Goal: Transaction & Acquisition: Purchase product/service

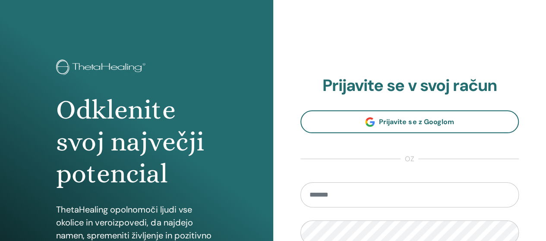
click at [339, 194] on input "email" at bounding box center [409, 194] width 219 height 25
type input "**********"
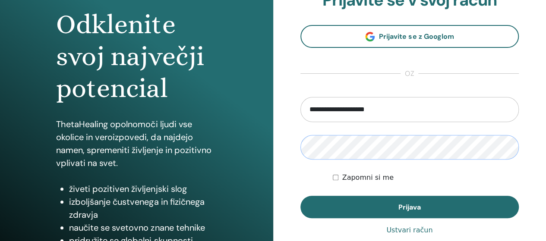
scroll to position [86, 0]
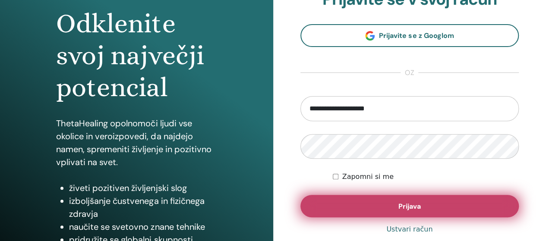
click at [414, 212] on button "Prijava" at bounding box center [409, 206] width 219 height 22
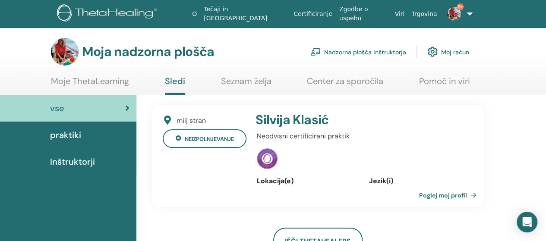
click at [371, 52] on font "Nadzorna plošča inštruktorja" at bounding box center [365, 52] width 82 height 8
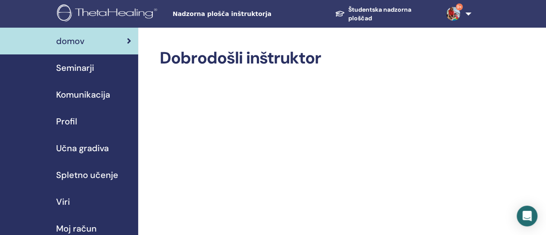
click at [78, 67] on font "Seminarji" at bounding box center [75, 67] width 38 height 11
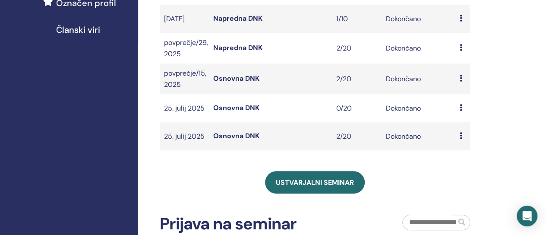
scroll to position [388, 0]
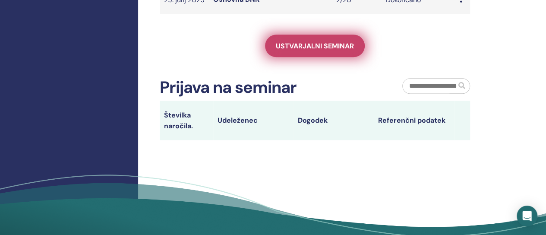
click at [312, 50] on font "Ustvarjalni seminar" at bounding box center [315, 45] width 78 height 9
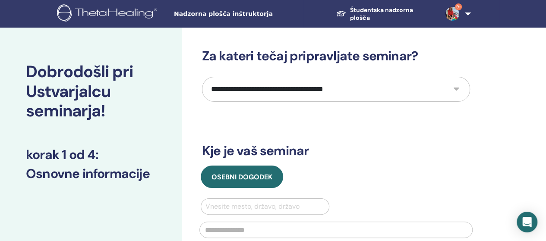
click at [456, 89] on select "**********" at bounding box center [336, 89] width 268 height 25
select select "*"
click at [202, 77] on select "**********" at bounding box center [336, 89] width 268 height 25
click at [232, 120] on div "**********" at bounding box center [336, 208] width 268 height 321
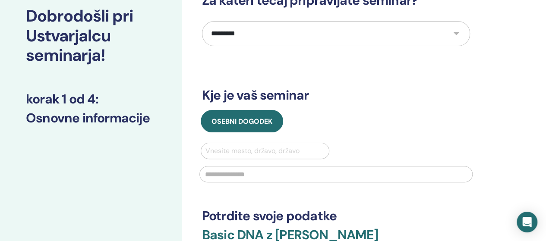
scroll to position [129, 0]
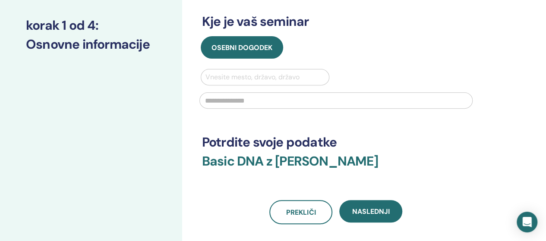
click at [222, 78] on div at bounding box center [264, 77] width 119 height 12
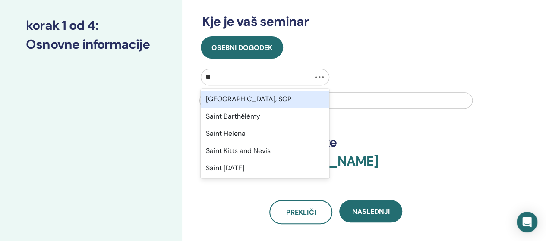
type input "***"
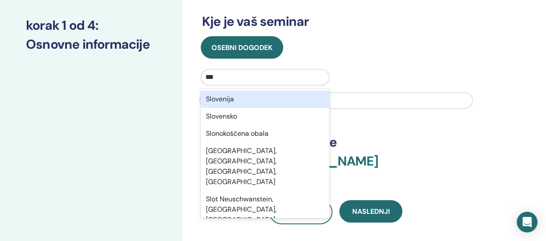
click at [225, 98] on div "Slovenija" at bounding box center [265, 99] width 129 height 17
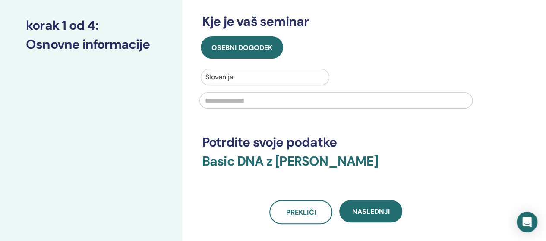
click at [231, 102] on input "text" at bounding box center [335, 100] width 273 height 16
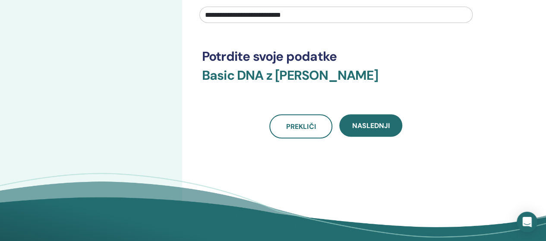
scroll to position [216, 0]
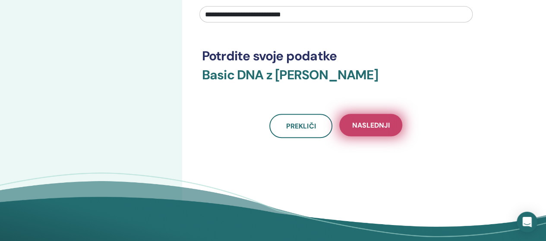
type input "**********"
click at [373, 130] on button "Naslednji" at bounding box center [370, 125] width 63 height 22
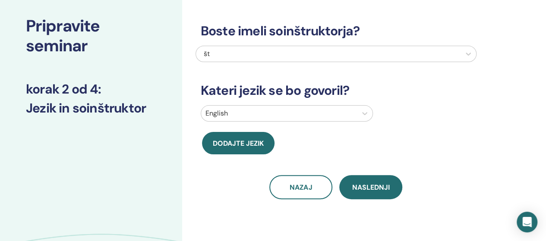
scroll to position [43, 0]
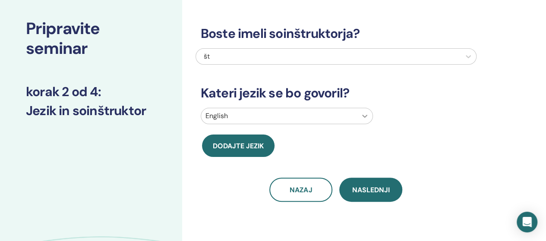
click at [364, 117] on div "English" at bounding box center [335, 118] width 281 height 20
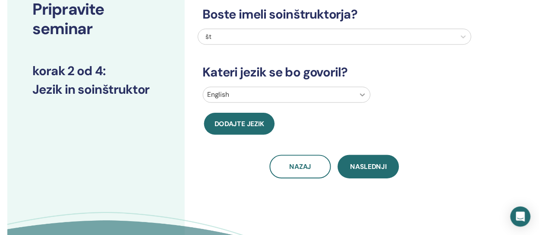
scroll to position [63, 0]
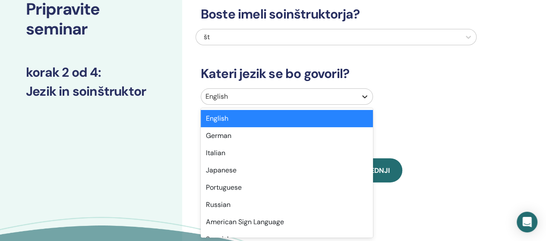
click at [363, 94] on icon at bounding box center [364, 96] width 9 height 9
type input "**"
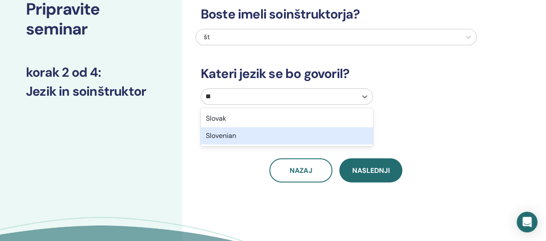
click at [227, 132] on div "Slovenian" at bounding box center [287, 135] width 172 height 17
click at [227, 132] on button "Dodajte jezik" at bounding box center [238, 126] width 72 height 22
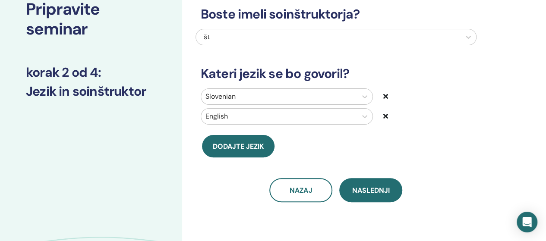
click at [389, 113] on div at bounding box center [406, 116] width 47 height 10
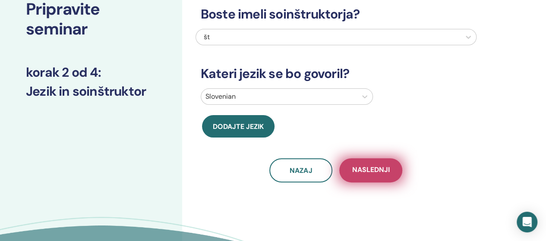
click at [386, 171] on span "Naslednji" at bounding box center [371, 170] width 38 height 11
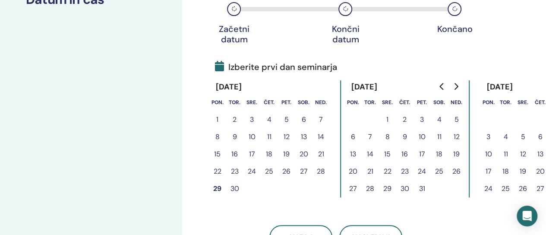
scroll to position [192, 0]
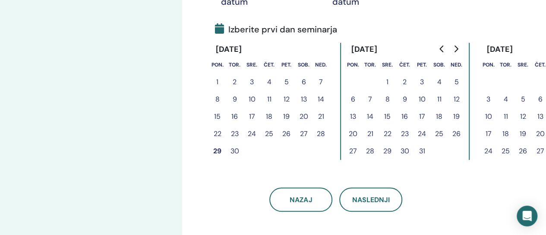
click at [271, 78] on button "4" at bounding box center [268, 81] width 17 height 17
click at [269, 80] on button "4" at bounding box center [268, 81] width 17 height 17
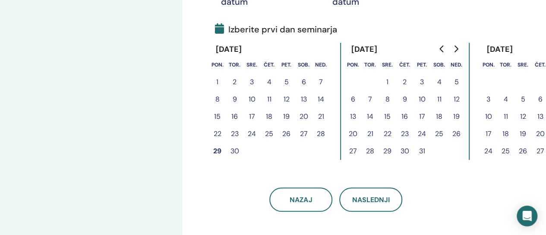
click at [269, 80] on button "4" at bounding box center [268, 81] width 17 height 17
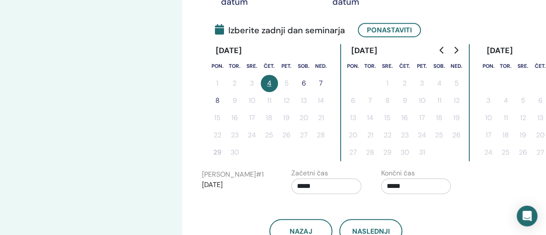
click at [305, 82] on button "6" at bounding box center [303, 83] width 17 height 17
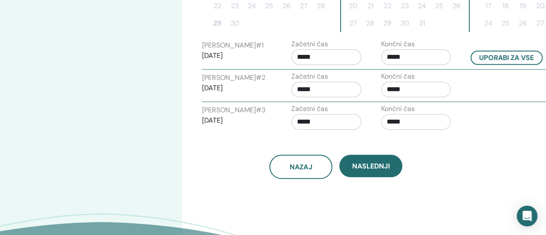
scroll to position [321, 0]
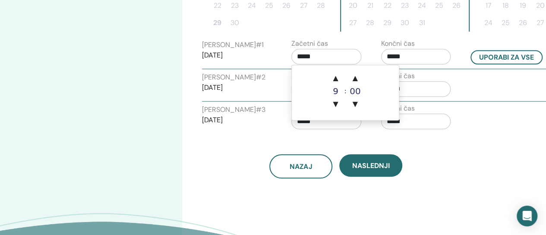
click at [305, 55] on input "*****" at bounding box center [326, 57] width 70 height 16
click at [401, 54] on input "*****" at bounding box center [416, 57] width 70 height 16
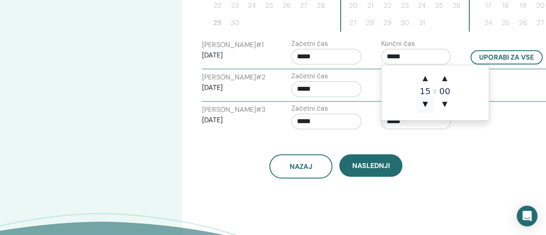
click at [427, 103] on span "▼" at bounding box center [424, 103] width 17 height 17
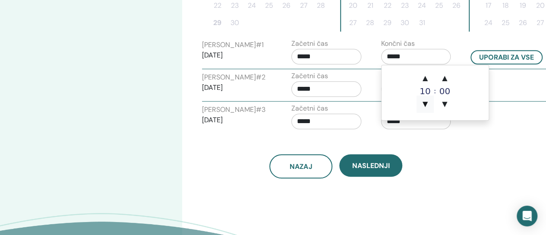
click at [427, 103] on span "▼" at bounding box center [424, 103] width 17 height 17
click at [424, 78] on span "▲" at bounding box center [424, 77] width 17 height 17
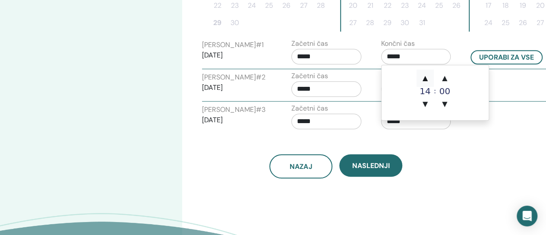
click at [424, 78] on span "▲" at bounding box center [424, 77] width 17 height 17
click at [422, 77] on span "▲" at bounding box center [424, 77] width 17 height 17
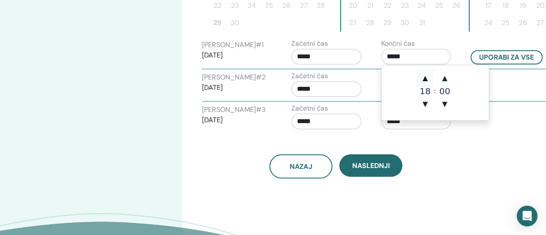
click at [422, 77] on span "▲" at bounding box center [424, 77] width 17 height 17
type input "*****"
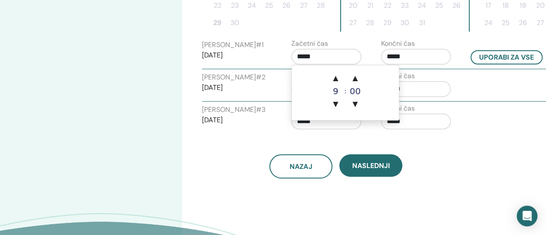
click at [305, 51] on input "*****" at bounding box center [326, 57] width 70 height 16
click at [336, 79] on span "▲" at bounding box center [334, 77] width 17 height 17
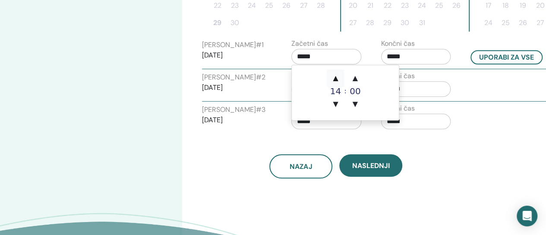
click at [336, 79] on span "▲" at bounding box center [334, 77] width 17 height 17
type input "*****"
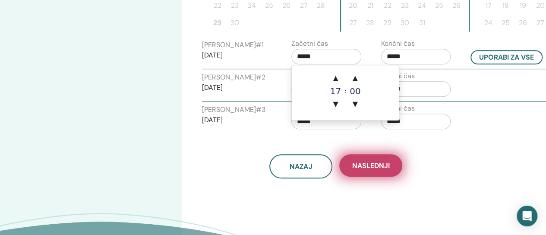
click at [366, 163] on span "Naslednji" at bounding box center [371, 165] width 38 height 9
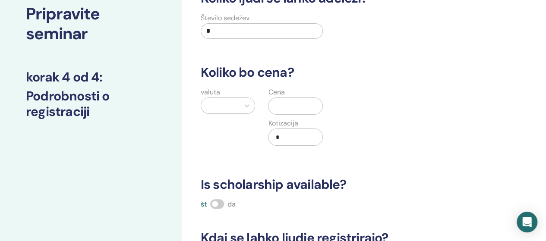
scroll to position [0, 0]
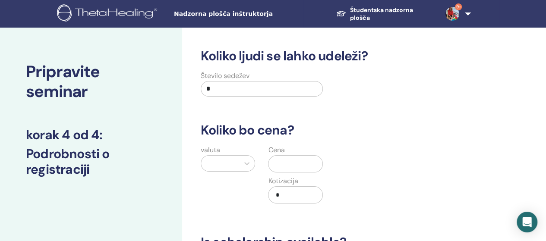
click at [222, 87] on input "*" at bounding box center [262, 89] width 122 height 16
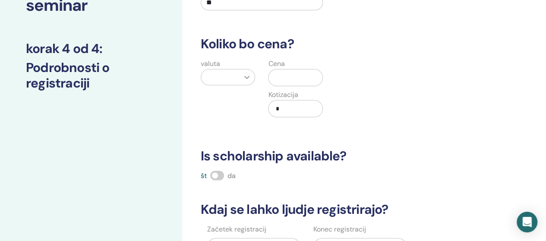
type input "**"
click at [248, 78] on icon at bounding box center [246, 77] width 9 height 9
click at [245, 75] on icon at bounding box center [246, 77] width 9 height 9
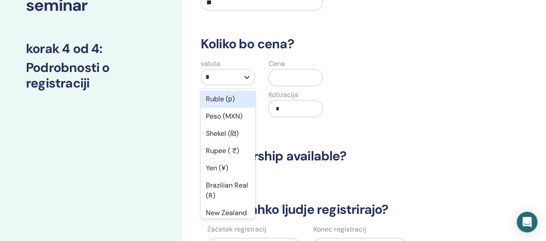
type input "**"
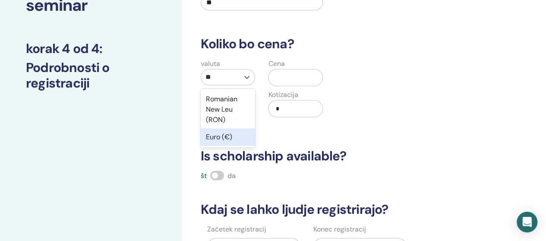
click at [214, 136] on div "Euro (€)" at bounding box center [228, 137] width 55 height 17
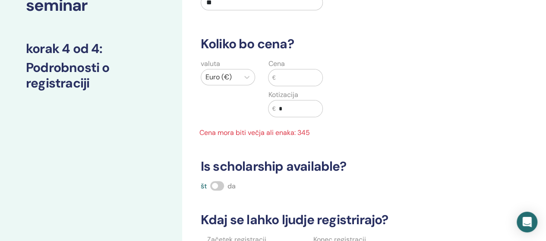
click at [289, 81] on input "text" at bounding box center [298, 77] width 47 height 16
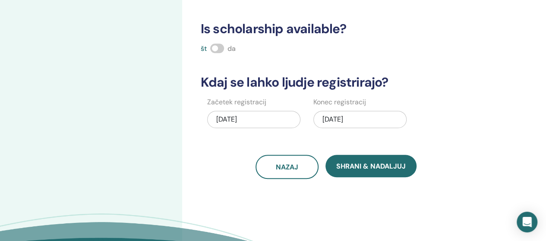
scroll to position [216, 0]
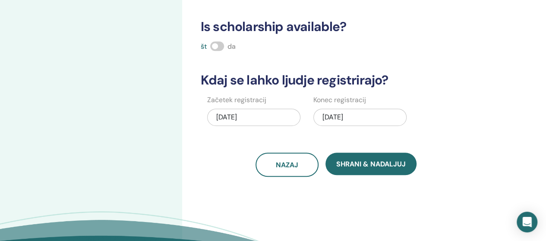
type input "***"
click at [219, 44] on span at bounding box center [217, 45] width 14 height 9
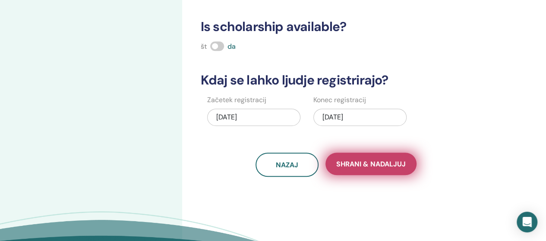
click at [365, 167] on span "Shrani & Nadaljuj" at bounding box center [370, 164] width 69 height 9
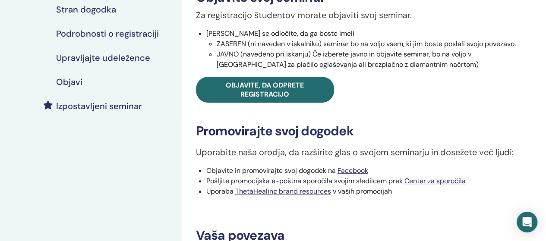
scroll to position [129, 0]
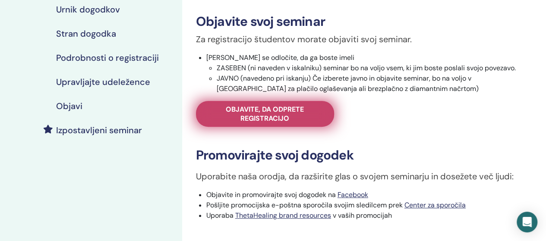
click at [277, 112] on span "Objavite, da odprete registracijo" at bounding box center [265, 114] width 116 height 18
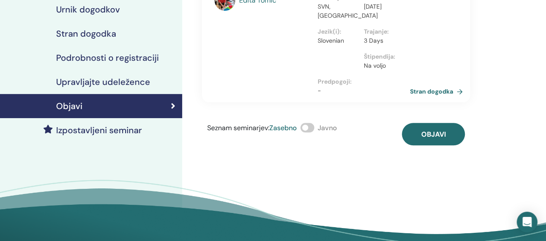
click at [308, 127] on span at bounding box center [307, 127] width 14 height 9
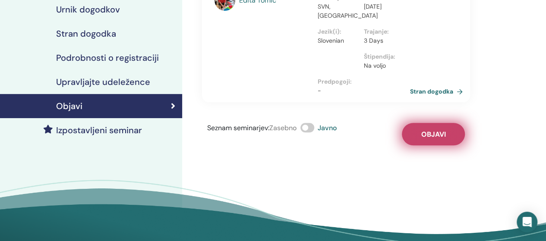
click at [432, 137] on span "Objavi" at bounding box center [432, 134] width 25 height 9
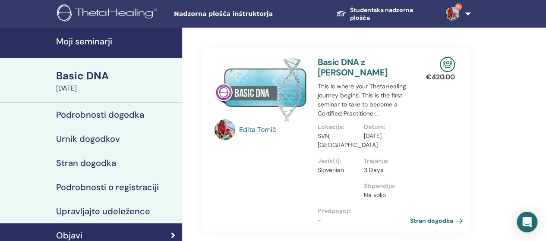
click at [95, 42] on h4 "Moji seminarji" at bounding box center [116, 41] width 121 height 10
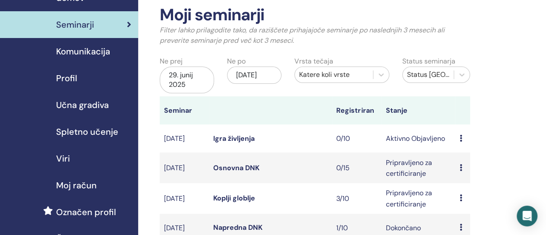
scroll to position [86, 0]
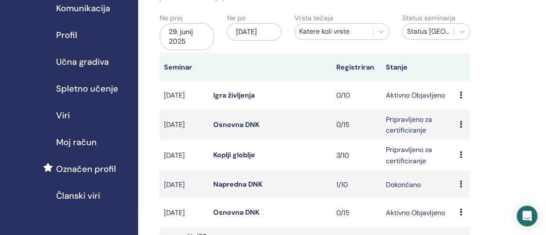
click at [226, 129] on font "Osnovna DNK" at bounding box center [236, 124] width 46 height 9
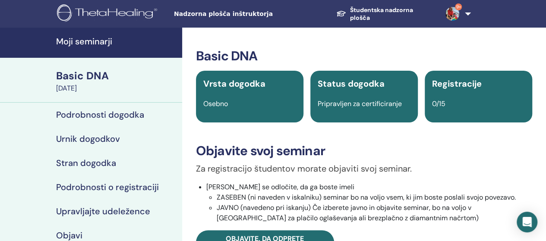
click at [104, 138] on h4 "Urnik dogodkov" at bounding box center [88, 139] width 64 height 10
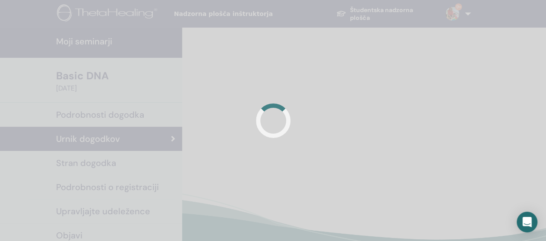
click at [104, 138] on div at bounding box center [273, 120] width 546 height 241
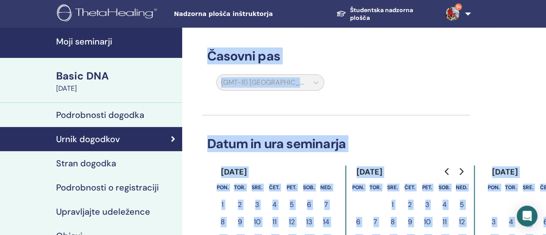
click at [408, 74] on div "(GMT-8) [GEOGRAPHIC_DATA]/[US_STATE]" at bounding box center [329, 84] width 268 height 20
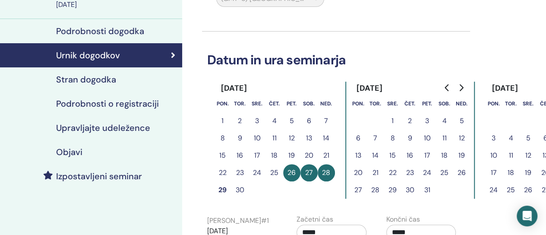
scroll to position [86, 0]
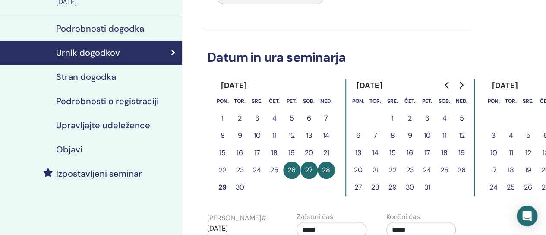
click at [410, 118] on button "2" at bounding box center [409, 118] width 17 height 17
click at [293, 168] on button "26" at bounding box center [291, 169] width 17 height 17
click at [290, 169] on button "26" at bounding box center [291, 169] width 17 height 17
click at [291, 167] on button "26" at bounding box center [291, 169] width 17 height 17
click at [309, 168] on button "27" at bounding box center [308, 169] width 17 height 17
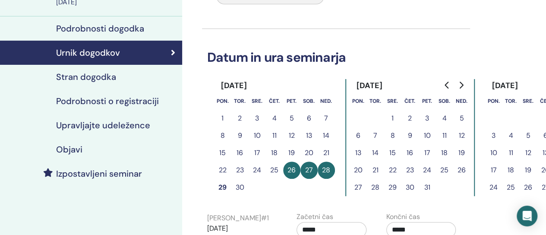
click at [325, 167] on button "28" at bounding box center [325, 169] width 17 height 17
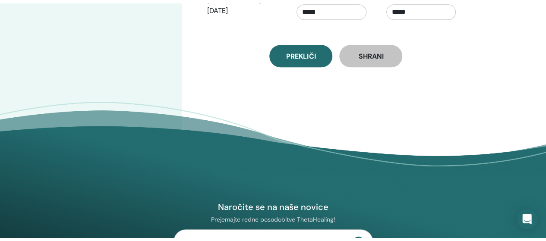
scroll to position [259, 0]
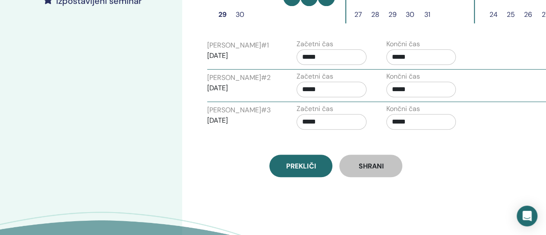
click at [319, 166] on link "Prekliči" at bounding box center [300, 165] width 63 height 22
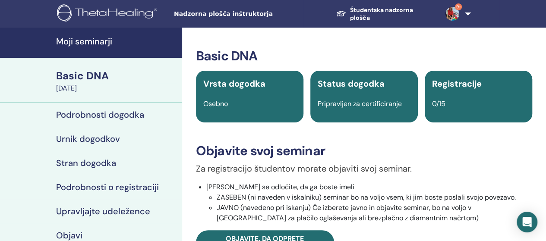
click at [85, 75] on div "Basic DNA" at bounding box center [116, 76] width 121 height 15
click at [100, 41] on h4 "Moji seminarji" at bounding box center [116, 41] width 121 height 10
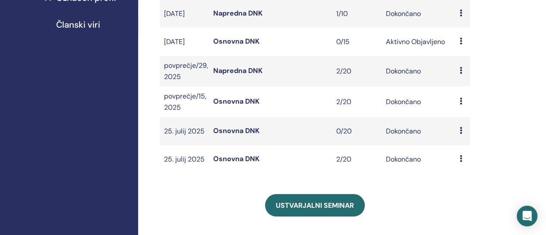
scroll to position [388, 0]
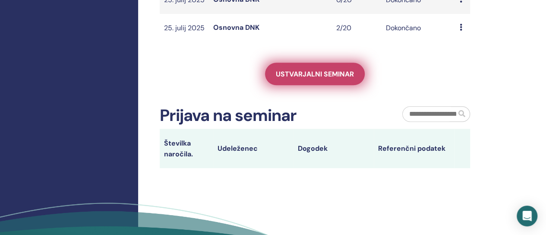
click at [321, 78] on font "Ustvarjalni seminar" at bounding box center [315, 73] width 78 height 9
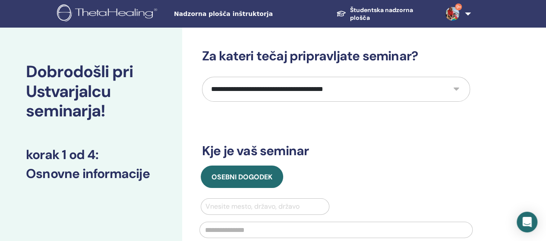
click at [455, 89] on select "**********" at bounding box center [336, 89] width 268 height 25
select select "*"
click at [202, 77] on select "**********" at bounding box center [336, 89] width 268 height 25
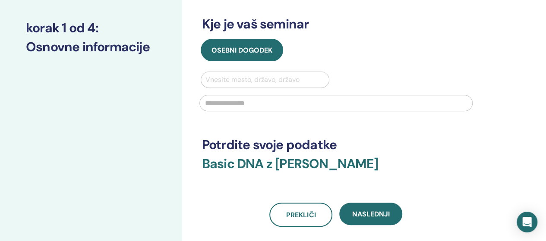
scroll to position [129, 0]
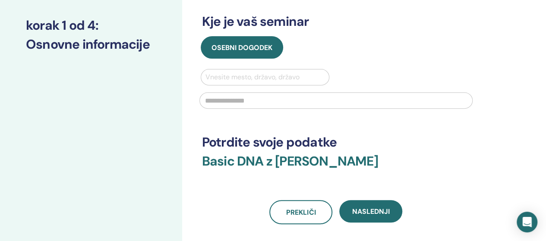
click at [223, 75] on div at bounding box center [264, 77] width 119 height 12
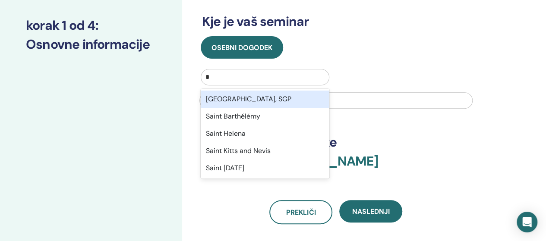
type input "**"
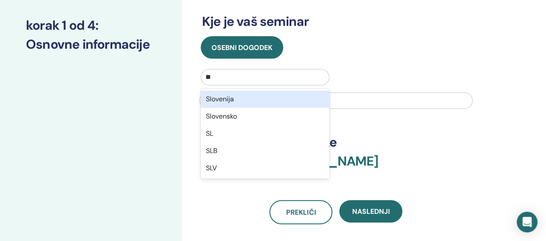
click at [229, 100] on div "Slovenija" at bounding box center [265, 99] width 129 height 17
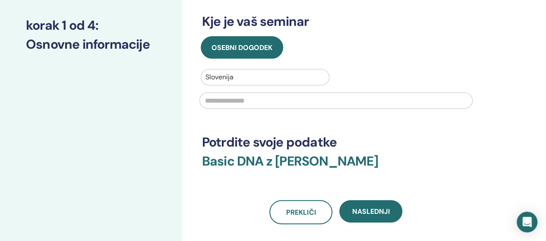
click at [231, 102] on input "text" at bounding box center [335, 100] width 273 height 16
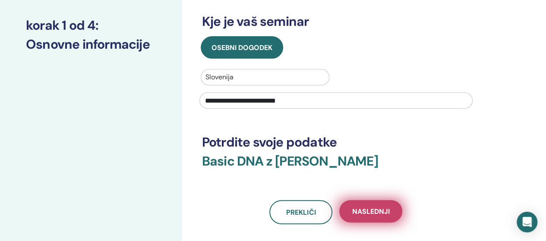
type input "**********"
click at [375, 218] on button "Naslednji" at bounding box center [370, 211] width 63 height 22
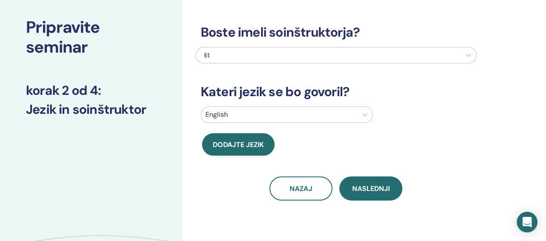
scroll to position [0, 0]
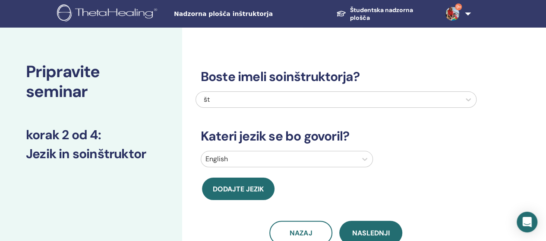
click at [211, 97] on div "št" at bounding box center [309, 99] width 210 height 10
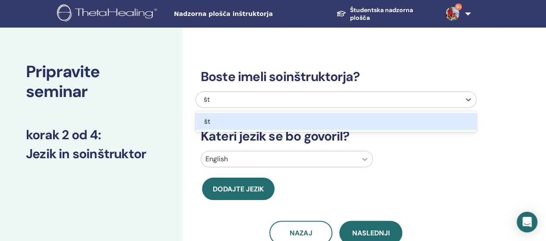
click at [364, 158] on icon at bounding box center [364, 159] width 9 height 9
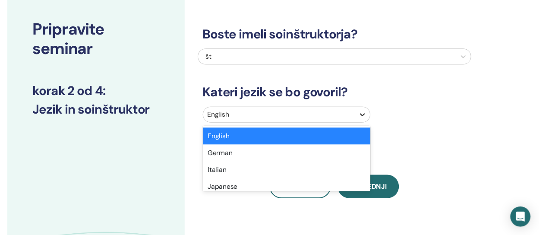
scroll to position [63, 0]
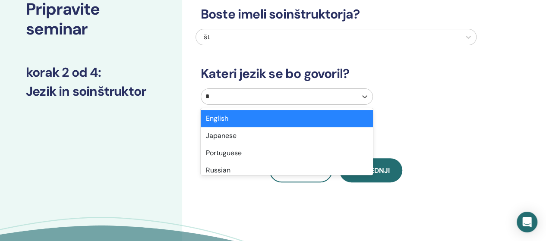
type input "**"
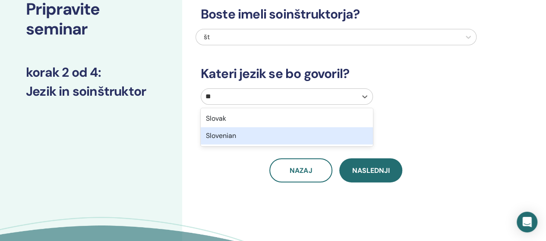
click at [215, 134] on div "Slovenian" at bounding box center [287, 135] width 172 height 17
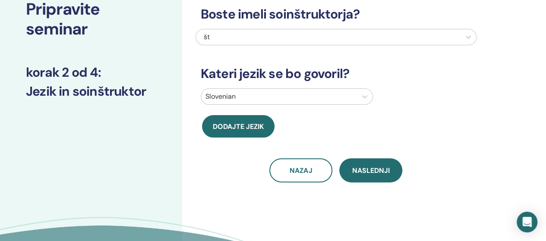
click at [367, 168] on span "Naslednji" at bounding box center [371, 170] width 38 height 9
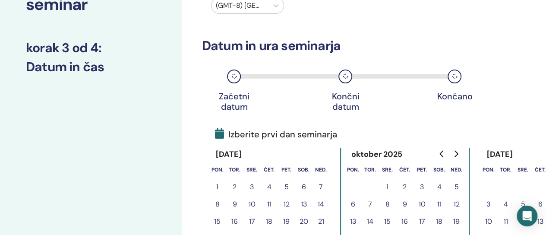
scroll to position [149, 0]
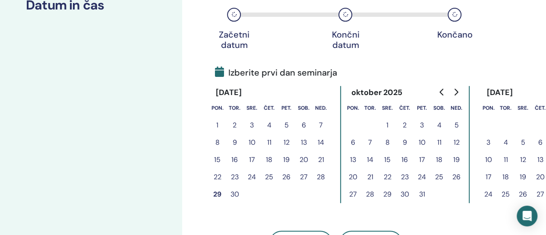
click at [403, 124] on button "2" at bounding box center [404, 124] width 17 height 17
click at [405, 123] on button "2" at bounding box center [404, 124] width 17 height 17
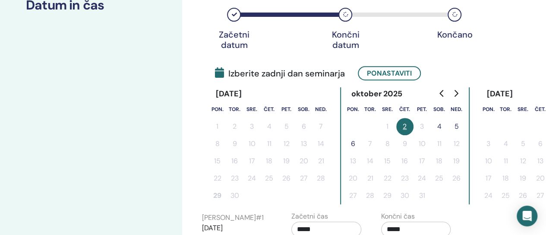
click at [442, 124] on button "4" at bounding box center [438, 126] width 17 height 17
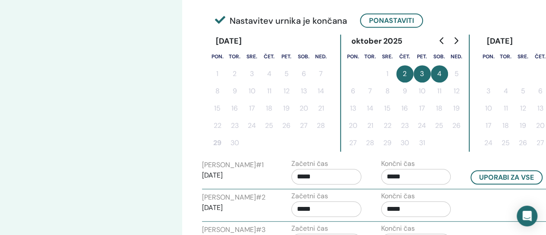
scroll to position [278, 0]
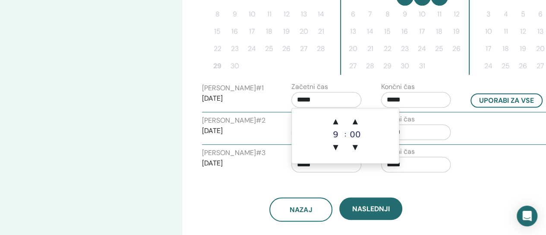
click at [305, 97] on input "*****" at bounding box center [326, 100] width 70 height 16
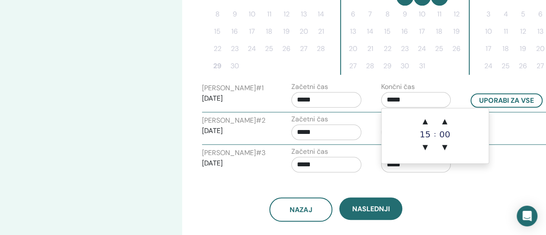
click at [404, 97] on input "*****" at bounding box center [416, 100] width 70 height 16
click at [426, 120] on span "▲" at bounding box center [424, 121] width 17 height 17
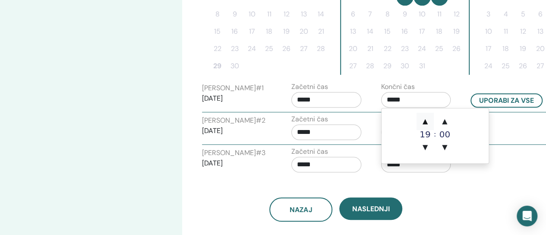
click at [426, 119] on span "▲" at bounding box center [424, 121] width 17 height 17
type input "*****"
click at [313, 99] on input "*****" at bounding box center [326, 100] width 70 height 16
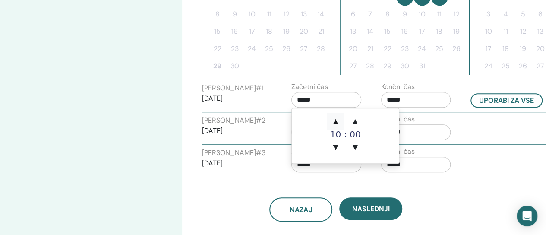
click at [337, 121] on span "▲" at bounding box center [334, 121] width 17 height 17
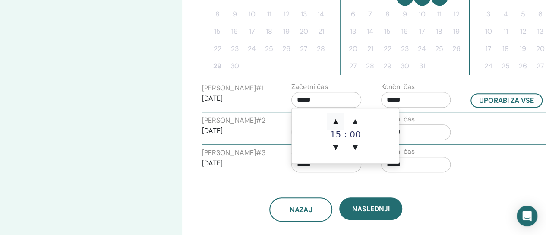
click at [337, 121] on span "▲" at bounding box center [334, 121] width 17 height 17
type input "*****"
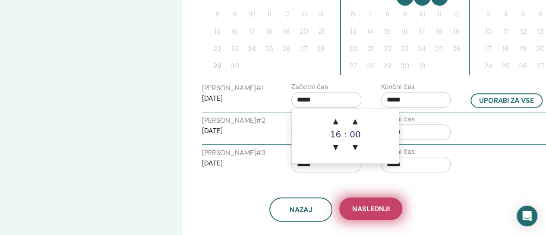
click at [376, 206] on span "Naslednji" at bounding box center [371, 208] width 38 height 9
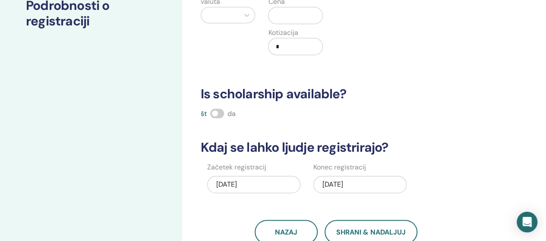
scroll to position [106, 0]
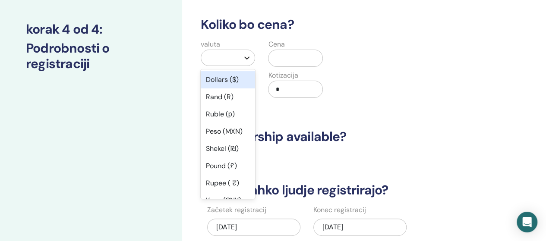
click at [248, 57] on icon at bounding box center [247, 57] width 5 height 3
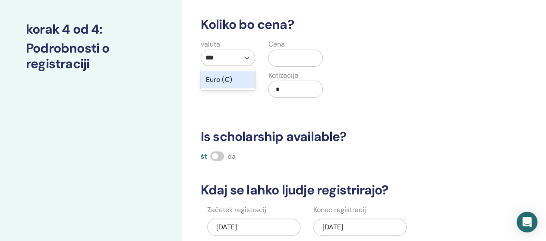
type input "***"
click at [281, 55] on input "text" at bounding box center [297, 58] width 50 height 16
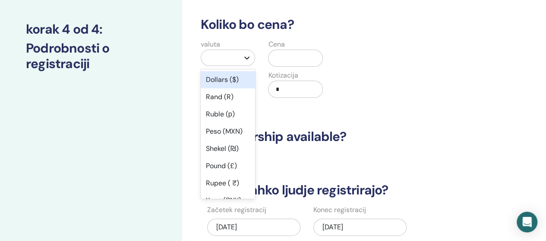
click at [247, 56] on icon at bounding box center [246, 57] width 9 height 9
type input "**"
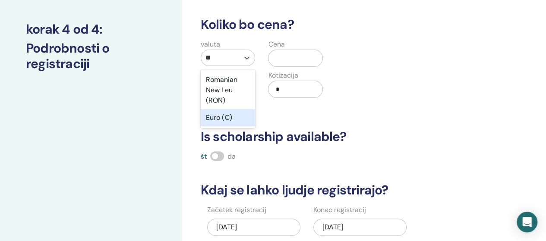
click at [216, 116] on div "Euro (€)" at bounding box center [228, 117] width 55 height 17
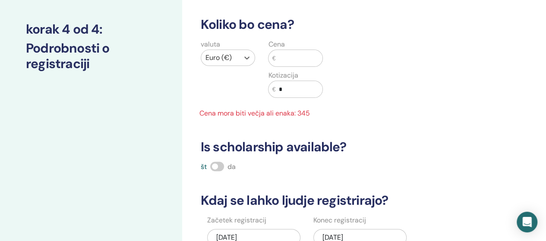
click at [288, 60] on input "text" at bounding box center [298, 58] width 47 height 16
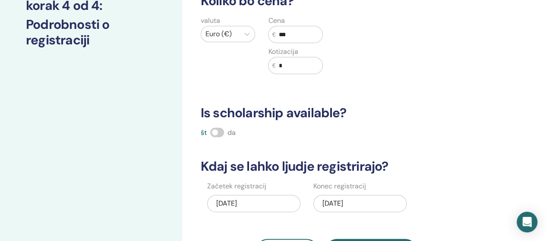
scroll to position [192, 0]
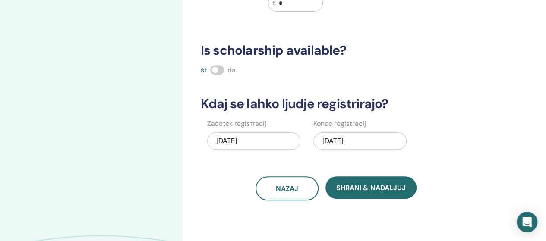
type input "***"
click at [215, 69] on span at bounding box center [217, 69] width 14 height 9
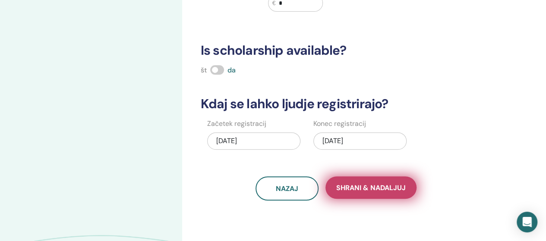
click at [366, 187] on span "Shrani & Nadaljuj" at bounding box center [370, 187] width 69 height 9
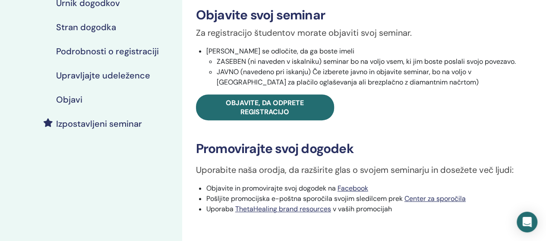
scroll to position [216, 0]
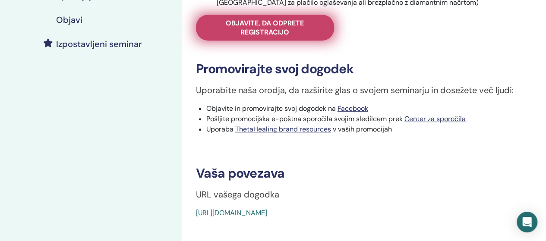
click at [251, 25] on span "Objavite, da odprete registracijo" at bounding box center [265, 28] width 116 height 18
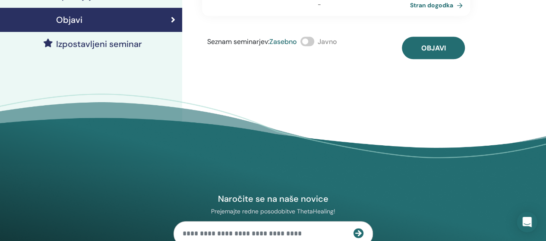
click at [311, 41] on span at bounding box center [307, 41] width 14 height 9
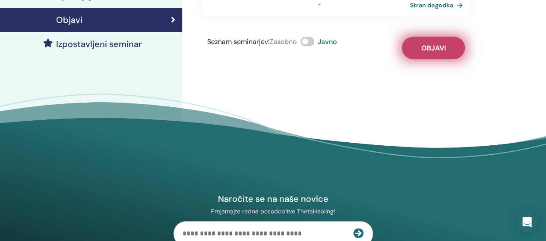
click at [443, 51] on span "Objavi" at bounding box center [432, 48] width 25 height 9
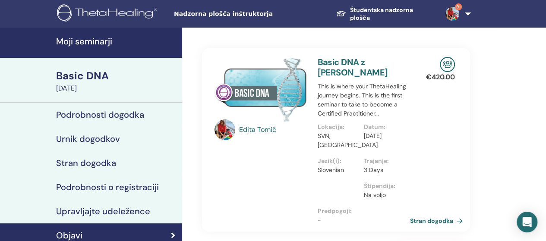
click at [89, 41] on h4 "Moji seminarji" at bounding box center [116, 41] width 121 height 10
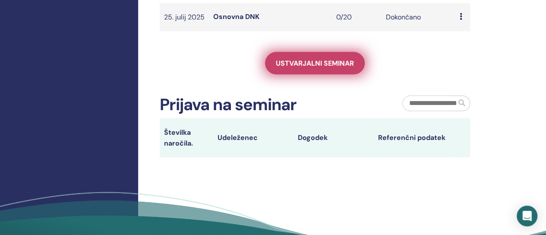
scroll to position [431, 0]
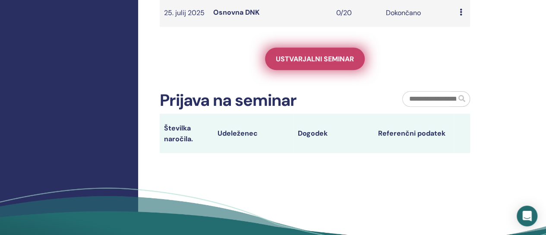
click at [313, 63] on font "Ustvarjalni seminar" at bounding box center [315, 58] width 78 height 9
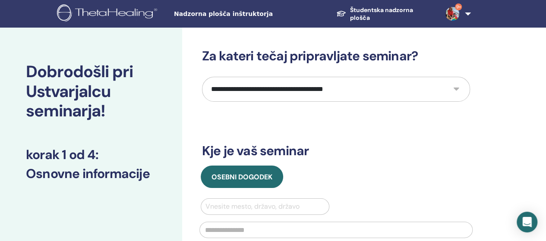
click at [455, 85] on select "**********" at bounding box center [336, 89] width 268 height 25
select select "*"
click at [202, 77] on select "**********" at bounding box center [336, 89] width 268 height 25
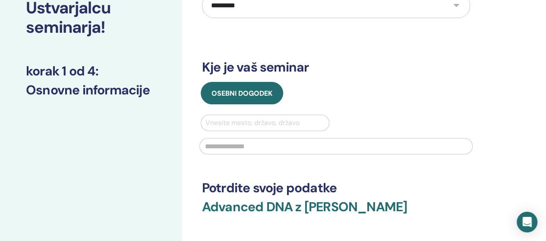
scroll to position [86, 0]
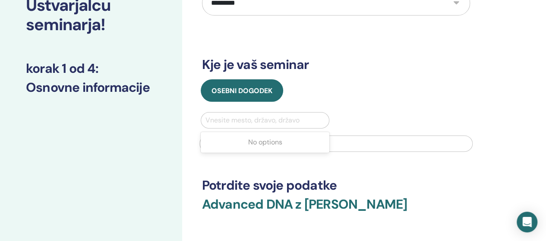
click at [233, 119] on div at bounding box center [264, 120] width 119 height 12
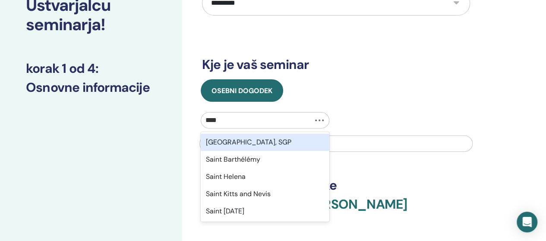
type input "*****"
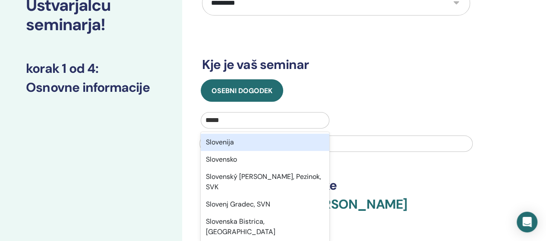
click at [231, 143] on div "Slovenija" at bounding box center [265, 142] width 129 height 17
click at [231, 143] on input "text" at bounding box center [335, 143] width 273 height 16
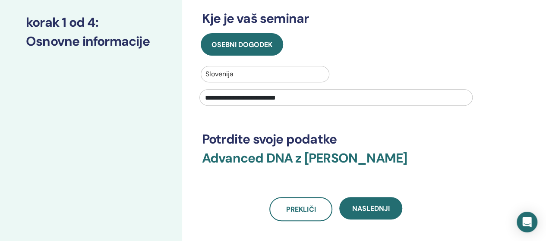
scroll to position [216, 0]
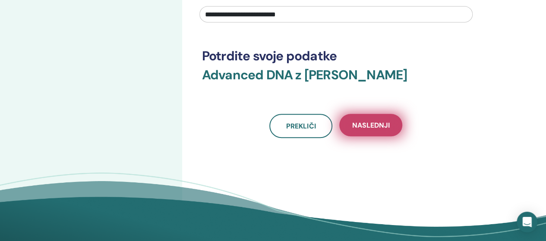
type input "**********"
click at [381, 128] on span "Naslednji" at bounding box center [371, 125] width 38 height 9
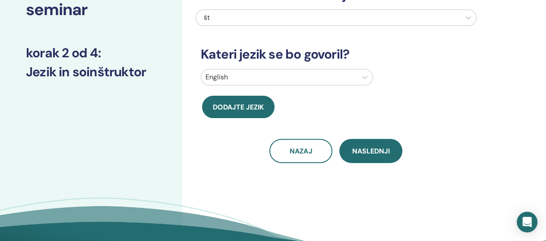
scroll to position [0, 0]
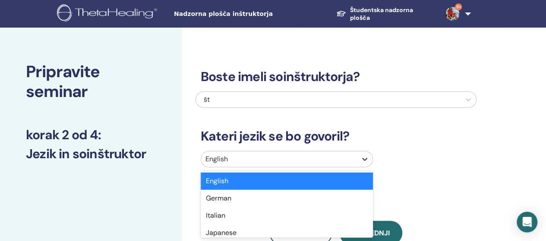
click at [365, 158] on icon at bounding box center [364, 159] width 9 height 9
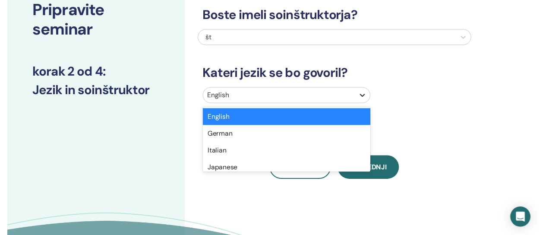
scroll to position [63, 0]
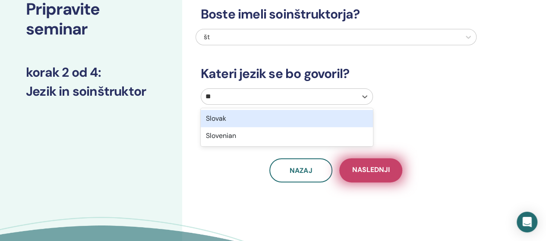
type input "***"
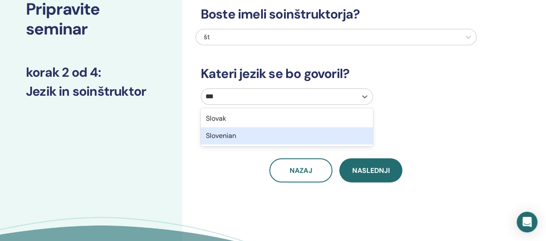
click at [226, 137] on div "Slovenian" at bounding box center [287, 135] width 172 height 17
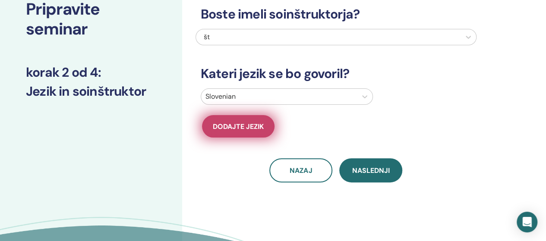
click at [226, 137] on button "Dodajte jezik" at bounding box center [238, 126] width 72 height 22
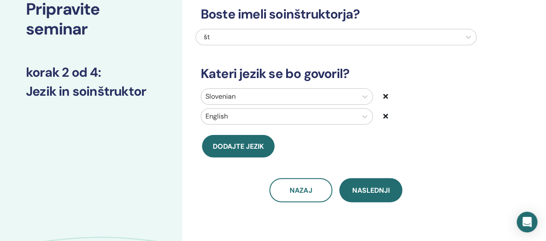
click at [384, 116] on icon at bounding box center [385, 116] width 5 height 7
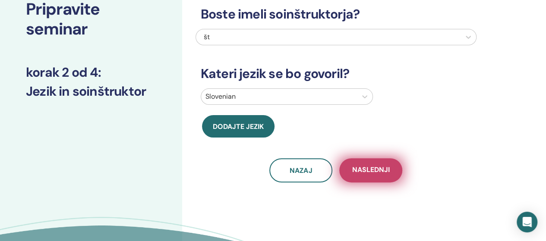
click at [373, 172] on span "Naslednji" at bounding box center [371, 170] width 38 height 11
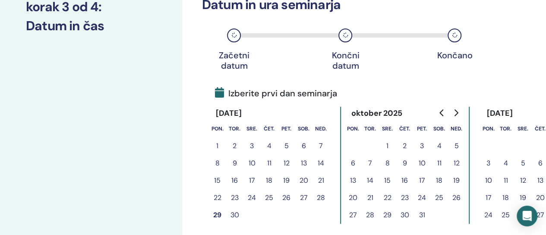
scroll to position [192, 0]
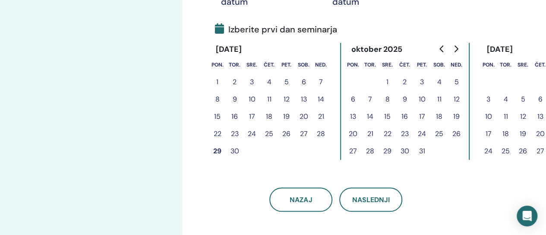
click at [420, 98] on button "10" at bounding box center [421, 99] width 17 height 17
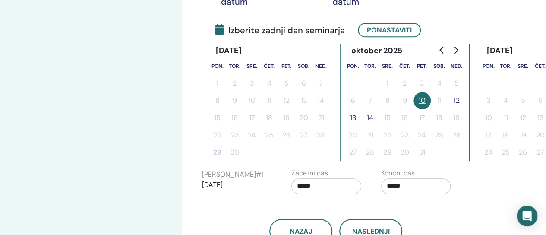
click at [456, 100] on button "12" at bounding box center [456, 100] width 17 height 17
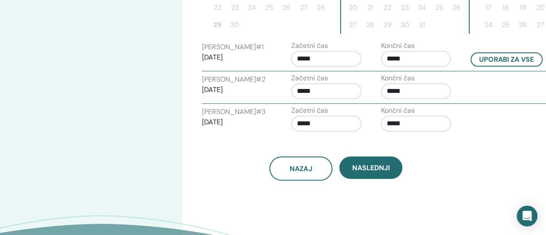
scroll to position [321, 0]
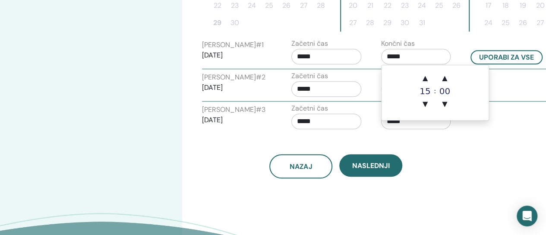
click at [393, 55] on input "*****" at bounding box center [416, 57] width 70 height 16
click at [426, 81] on span "▲" at bounding box center [424, 77] width 17 height 17
click at [427, 81] on span "▲" at bounding box center [424, 77] width 17 height 17
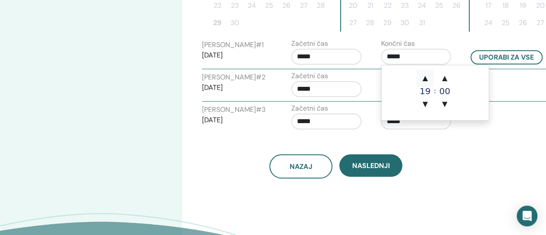
click at [427, 81] on span "▲" at bounding box center [424, 77] width 17 height 17
type input "*****"
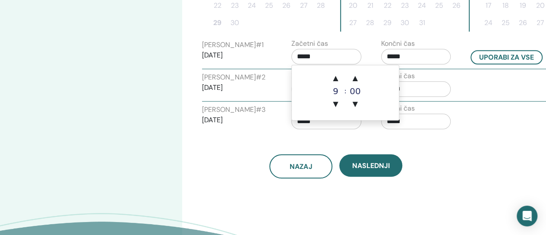
click at [303, 54] on input "*****" at bounding box center [326, 57] width 70 height 16
click at [336, 78] on span "▲" at bounding box center [334, 77] width 17 height 17
click at [335, 76] on span "▲" at bounding box center [334, 77] width 17 height 17
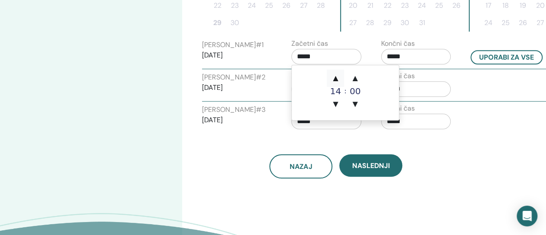
click at [335, 76] on span "▲" at bounding box center [334, 77] width 17 height 17
click at [335, 77] on span "▲" at bounding box center [334, 77] width 17 height 17
type input "*****"
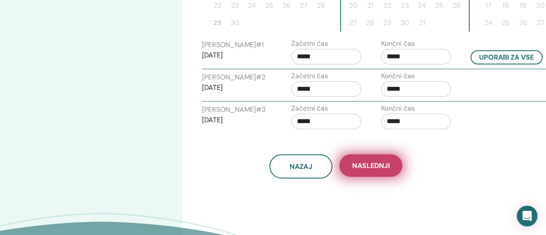
click at [374, 165] on span "Naslednji" at bounding box center [371, 165] width 38 height 9
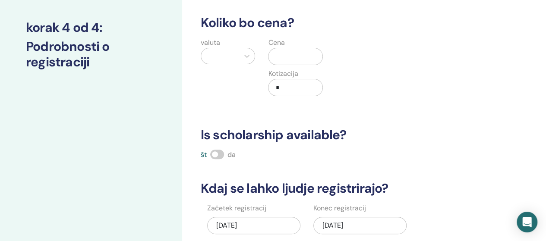
scroll to position [106, 0]
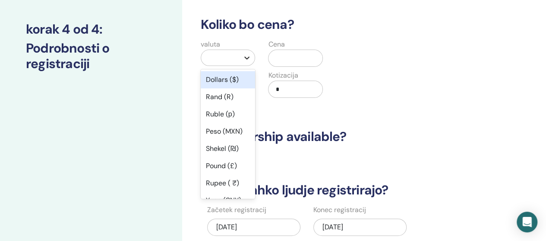
click at [247, 57] on icon at bounding box center [246, 57] width 9 height 9
type input "**"
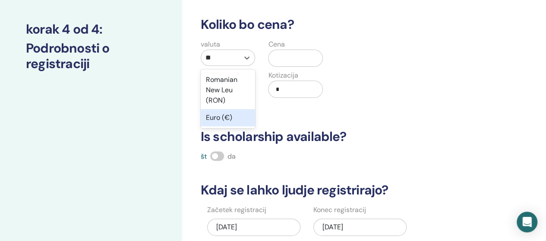
click at [211, 116] on div "Euro (€)" at bounding box center [228, 117] width 55 height 17
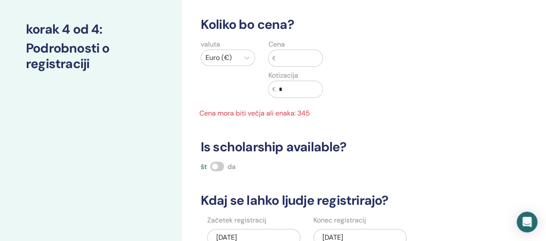
click at [292, 55] on input "text" at bounding box center [298, 58] width 47 height 16
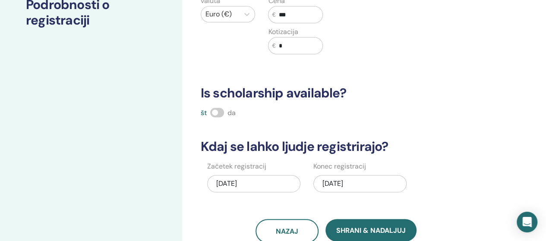
scroll to position [192, 0]
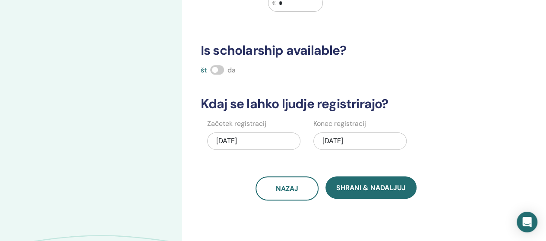
type input "***"
click at [217, 70] on span at bounding box center [217, 69] width 14 height 9
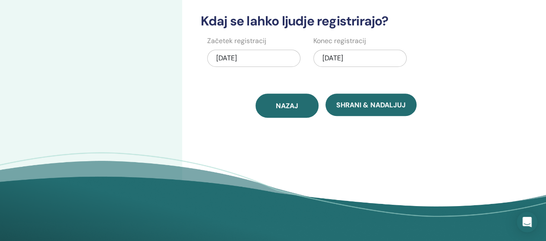
scroll to position [278, 0]
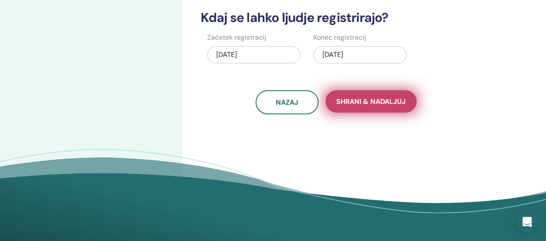
click at [370, 103] on span "Shrani & Nadaljuj" at bounding box center [370, 101] width 69 height 9
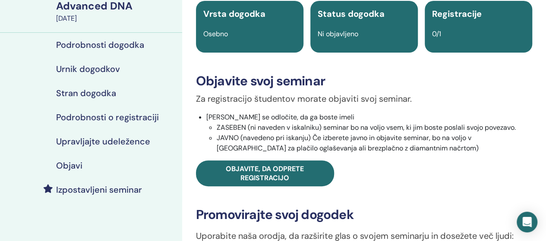
scroll to position [173, 0]
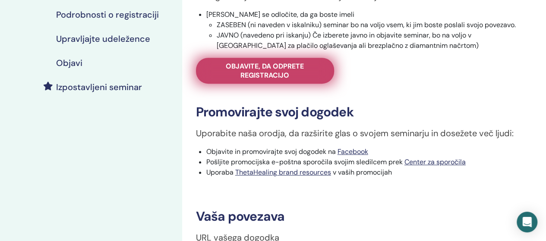
click at [271, 70] on span "Objavite, da odprete registracijo" at bounding box center [265, 71] width 116 height 18
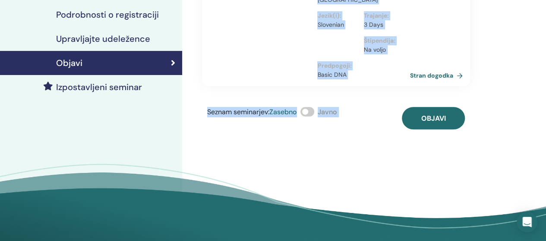
click at [307, 110] on span at bounding box center [307, 111] width 14 height 9
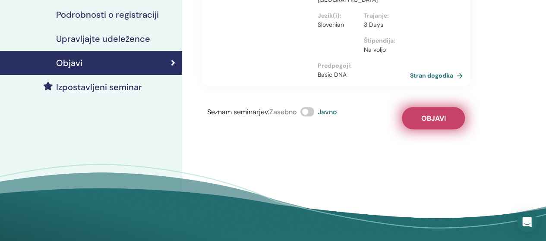
click at [432, 119] on span "Objavi" at bounding box center [432, 118] width 25 height 9
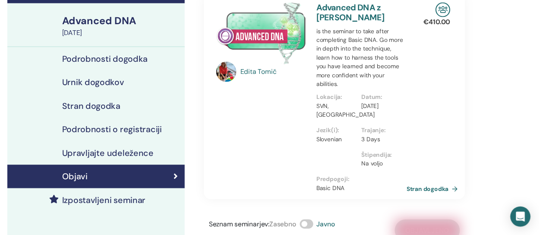
scroll to position [129, 0]
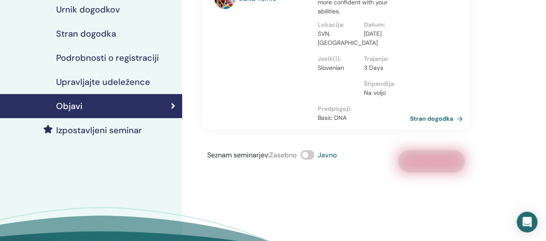
click at [101, 133] on h4 "Izpostavljeni seminar" at bounding box center [99, 130] width 86 height 10
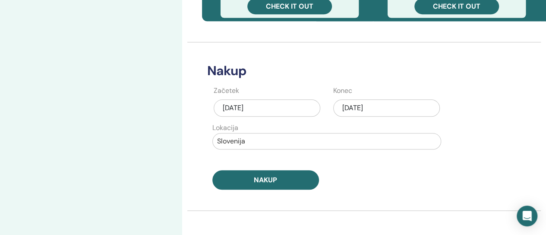
scroll to position [388, 0]
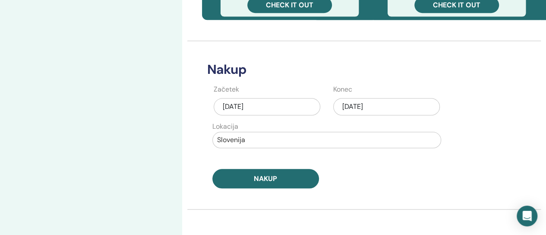
click at [365, 104] on div "[DATE]" at bounding box center [386, 106] width 107 height 17
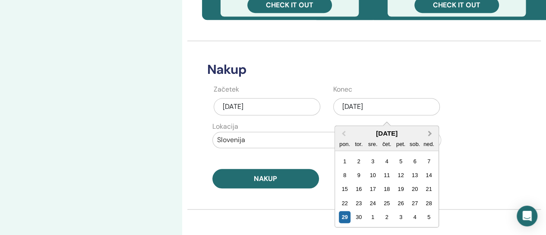
click at [430, 133] on span "Next Month" at bounding box center [430, 133] width 0 height 9
click at [372, 174] on div "8" at bounding box center [373, 175] width 12 height 12
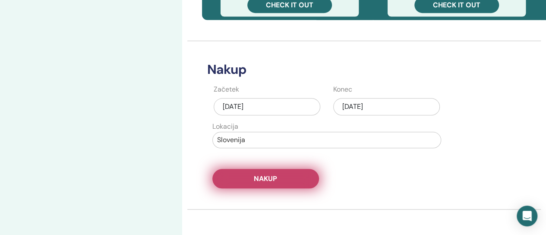
click at [283, 178] on button "Nakup" at bounding box center [265, 178] width 107 height 19
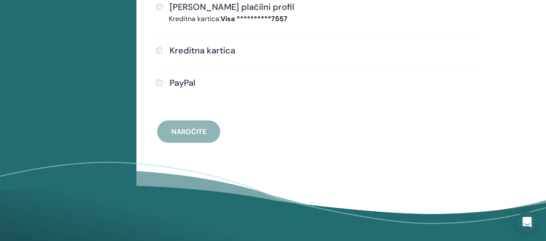
scroll to position [235, 0]
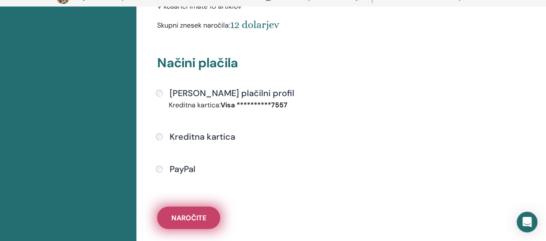
click at [191, 219] on font "Naročite" at bounding box center [188, 217] width 35 height 9
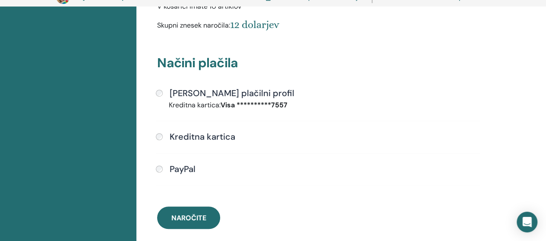
click at [0, 0] on div at bounding box center [0, 0] width 0 height 0
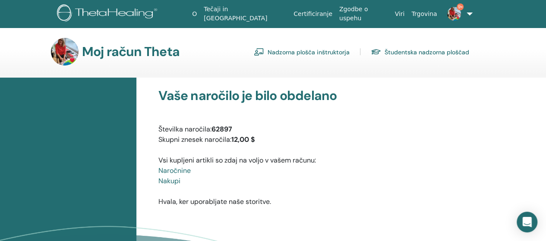
click at [317, 52] on font "Nadzorna plošča inštruktorja" at bounding box center [308, 52] width 82 height 8
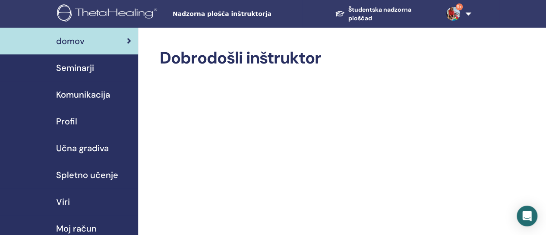
click at [69, 68] on font "Seminarji" at bounding box center [75, 67] width 38 height 11
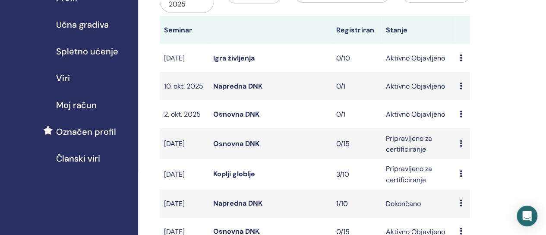
scroll to position [129, 0]
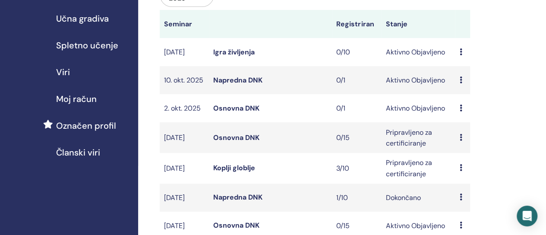
click at [227, 113] on font "Osnovna DNK" at bounding box center [236, 108] width 46 height 9
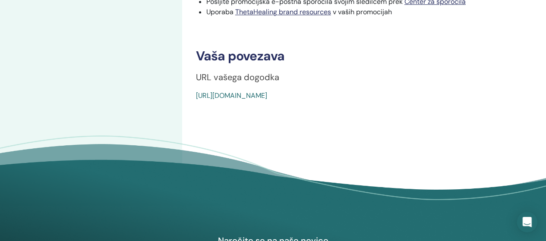
scroll to position [345, 0]
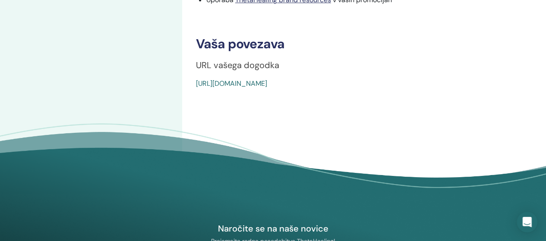
drag, startPoint x: 396, startPoint y: 83, endPoint x: 191, endPoint y: 83, distance: 205.3
drag, startPoint x: 191, startPoint y: 83, endPoint x: 175, endPoint y: 74, distance: 18.0
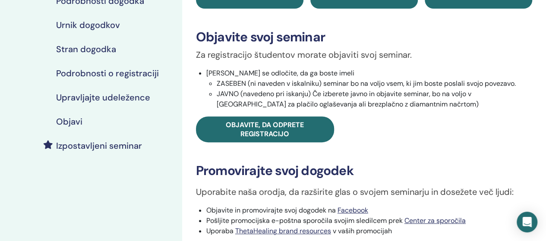
scroll to position [43, 0]
